Goal: Information Seeking & Learning: Learn about a topic

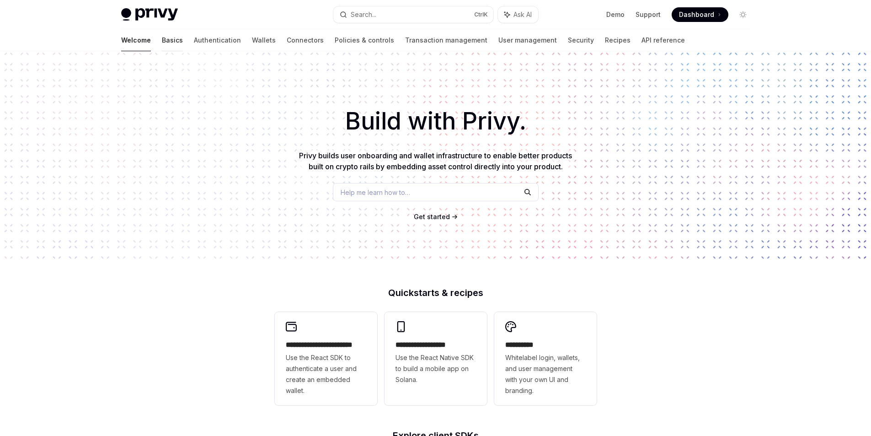
click at [162, 41] on link "Basics" at bounding box center [172, 40] width 21 height 22
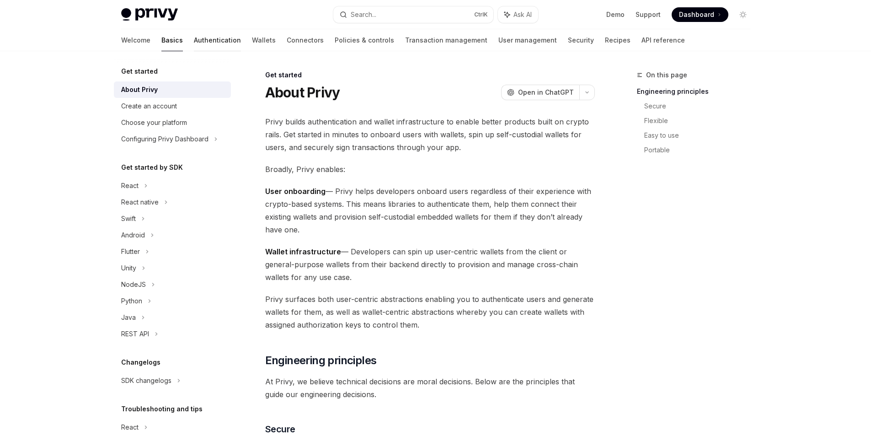
click at [194, 45] on link "Authentication" at bounding box center [217, 40] width 47 height 22
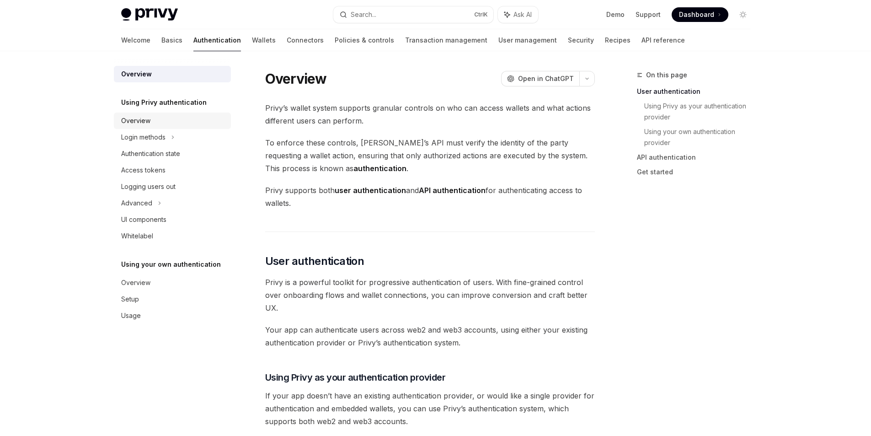
click at [156, 121] on div "Overview" at bounding box center [173, 120] width 104 height 11
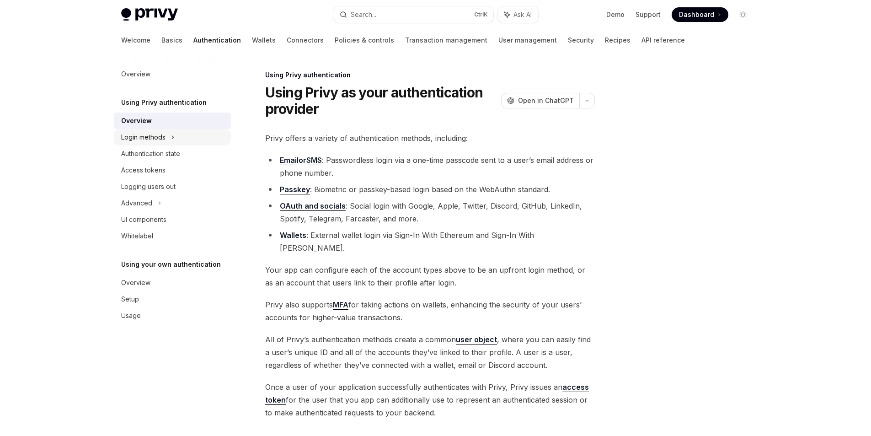
click at [157, 138] on div "Login methods" at bounding box center [143, 137] width 44 height 11
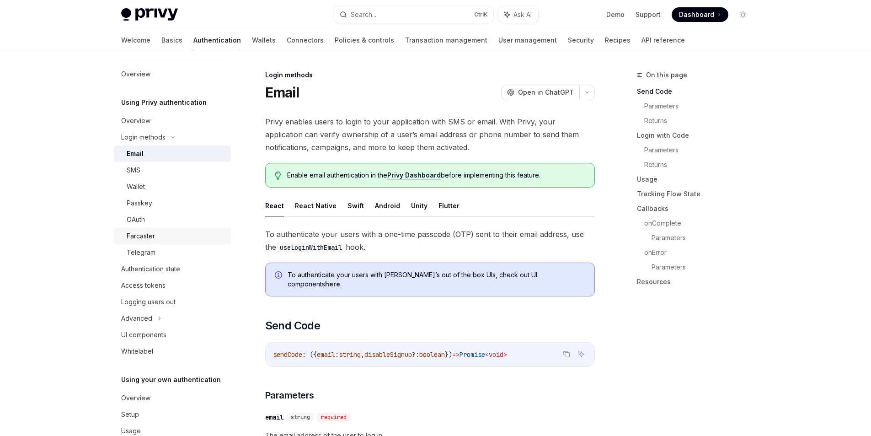
scroll to position [21, 0]
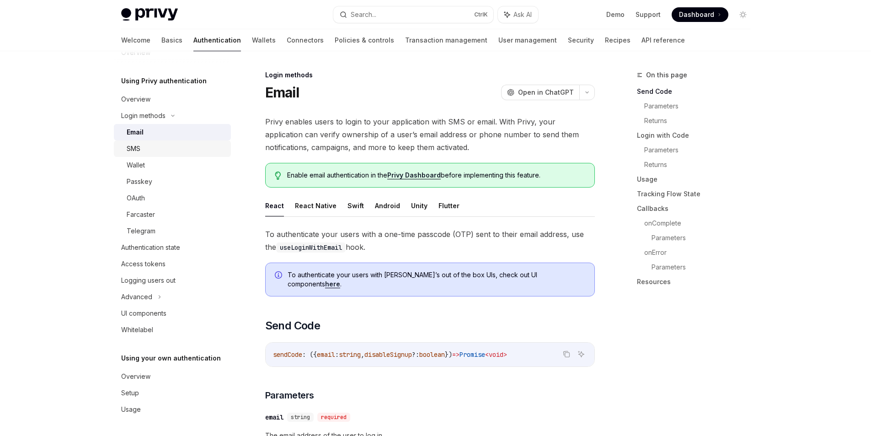
click at [142, 143] on div "SMS" at bounding box center [176, 148] width 99 height 11
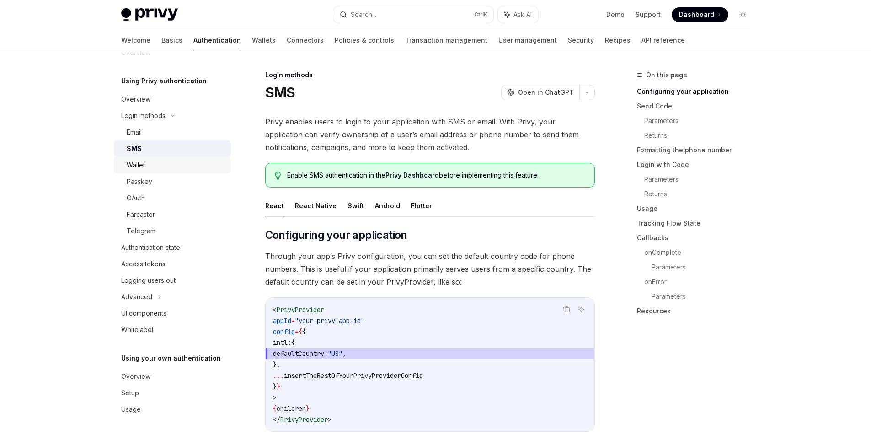
click at [158, 164] on div "Wallet" at bounding box center [176, 165] width 99 height 11
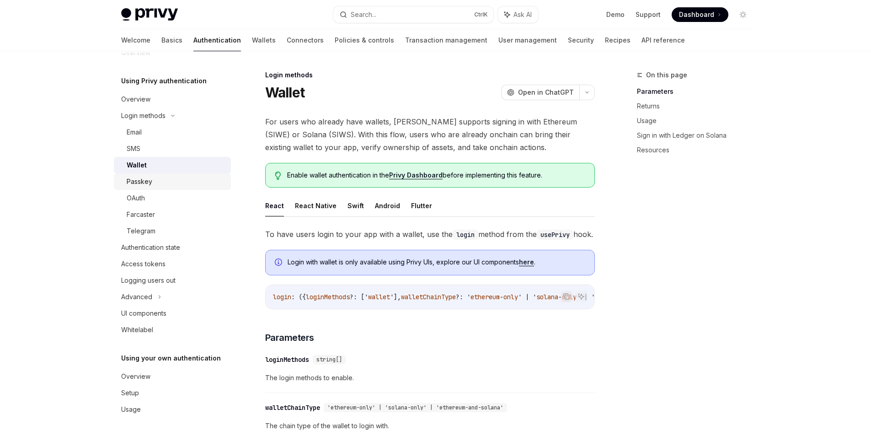
click at [158, 182] on div "Passkey" at bounding box center [176, 181] width 99 height 11
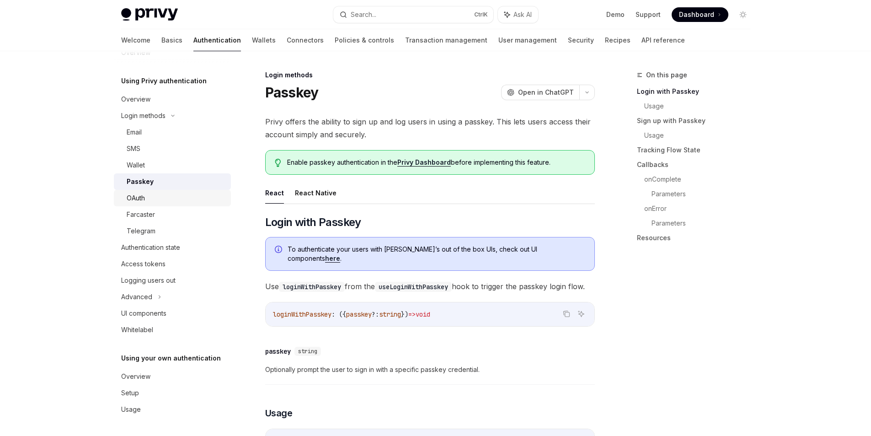
click at [157, 195] on div "OAuth" at bounding box center [176, 197] width 99 height 11
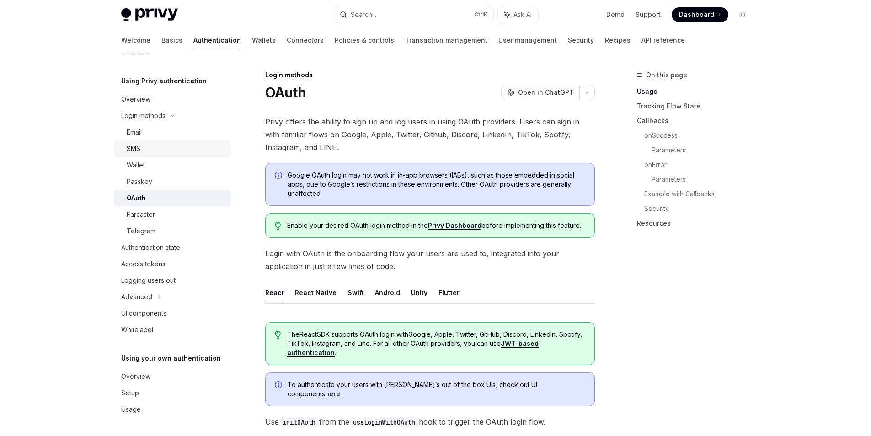
click at [165, 150] on div "SMS" at bounding box center [176, 148] width 99 height 11
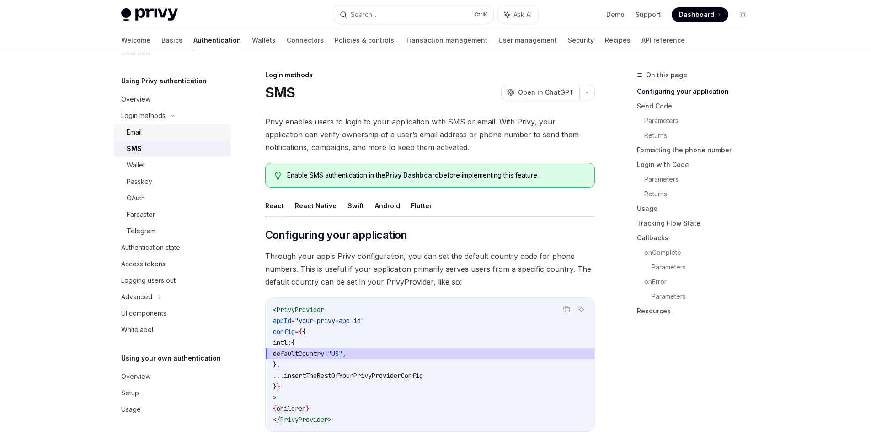
click at [169, 135] on div "Email" at bounding box center [176, 132] width 99 height 11
type textarea "*"
